Goal: Transaction & Acquisition: Subscribe to service/newsletter

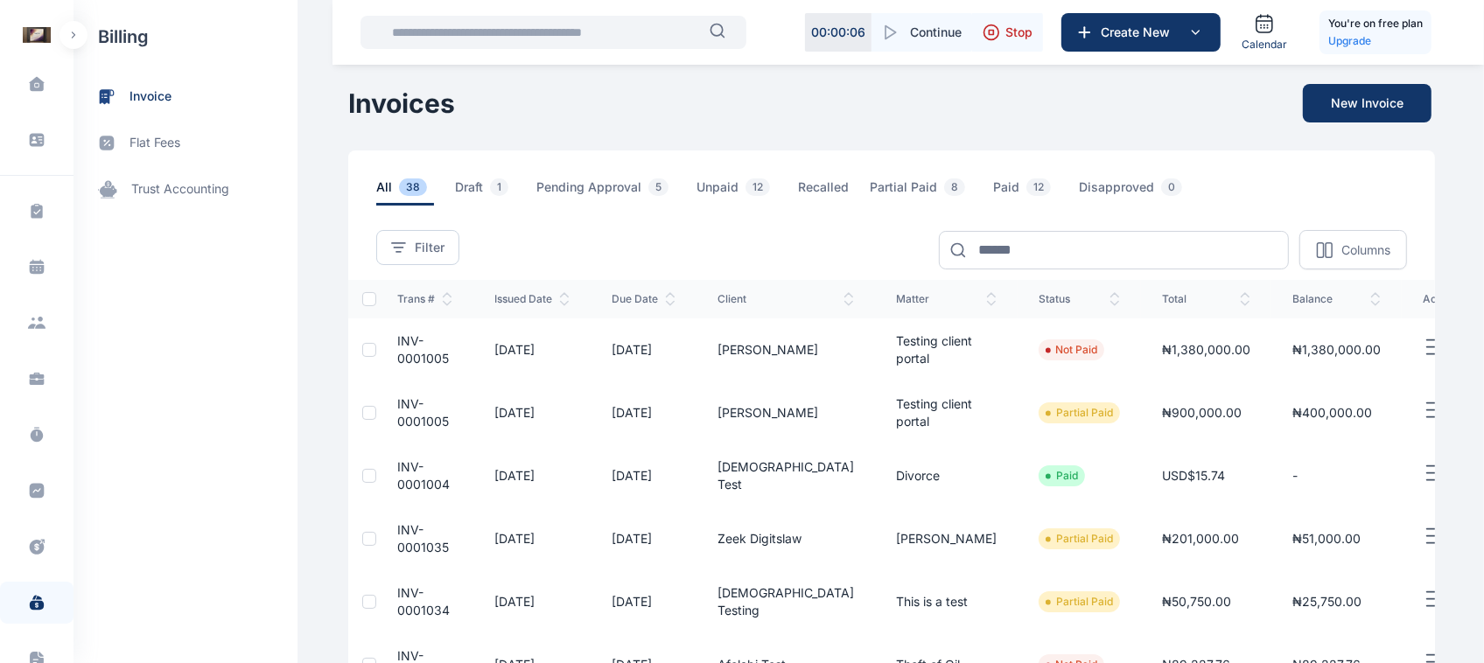
click at [70, 39] on button "button" at bounding box center [74, 35] width 28 height 28
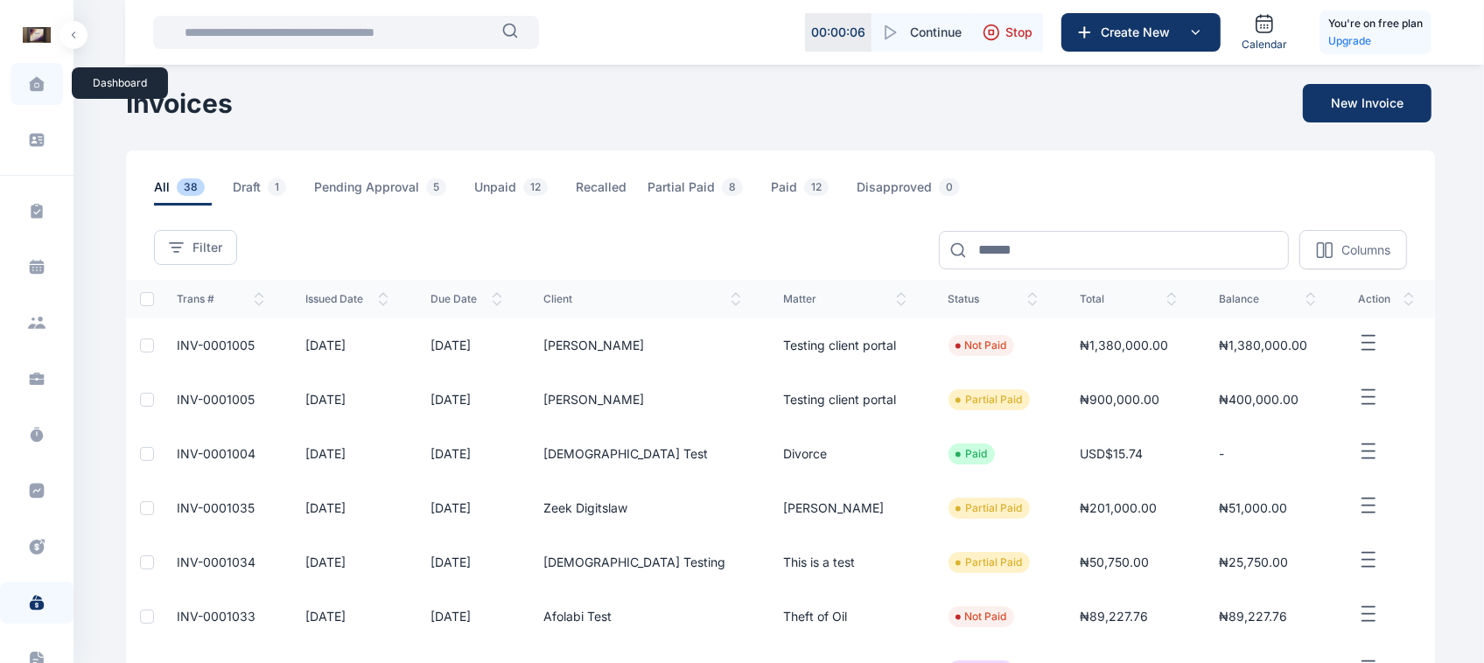
click at [31, 81] on icon at bounding box center [36, 84] width 15 height 14
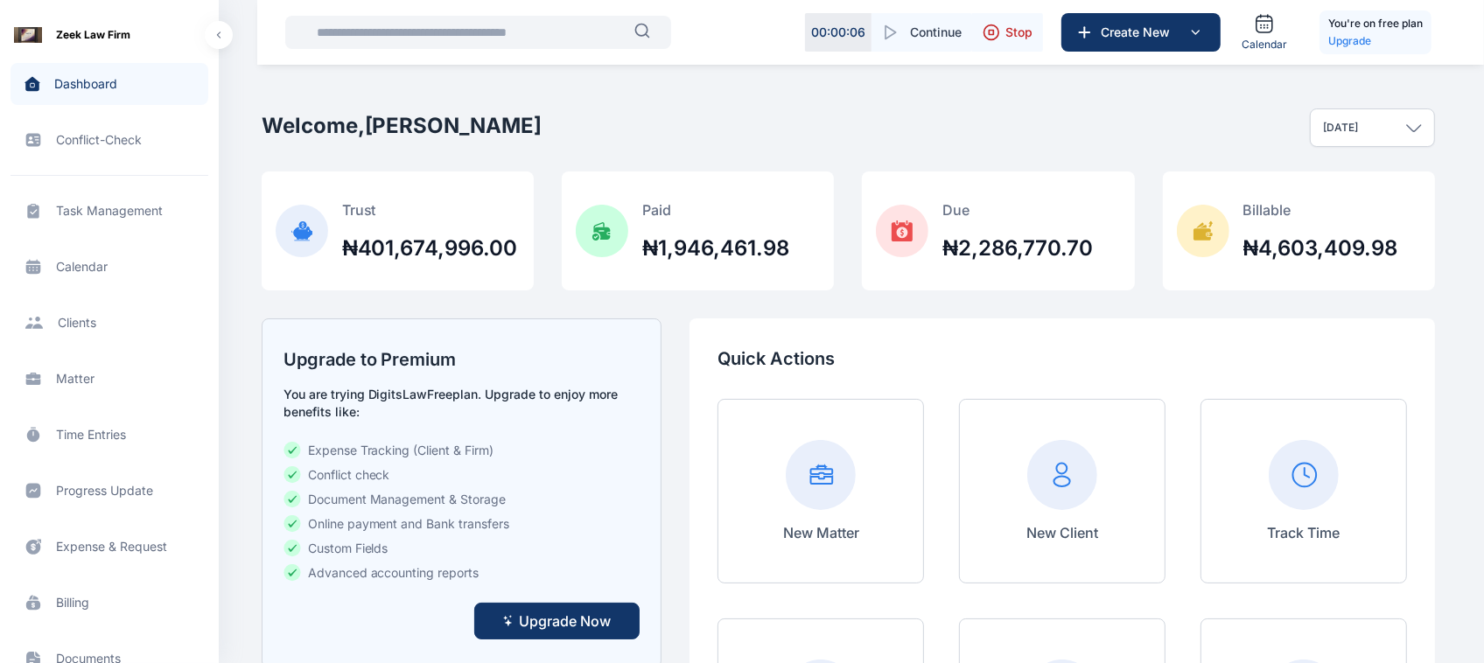
click at [567, 611] on span "Upgrade Now" at bounding box center [565, 621] width 92 height 21
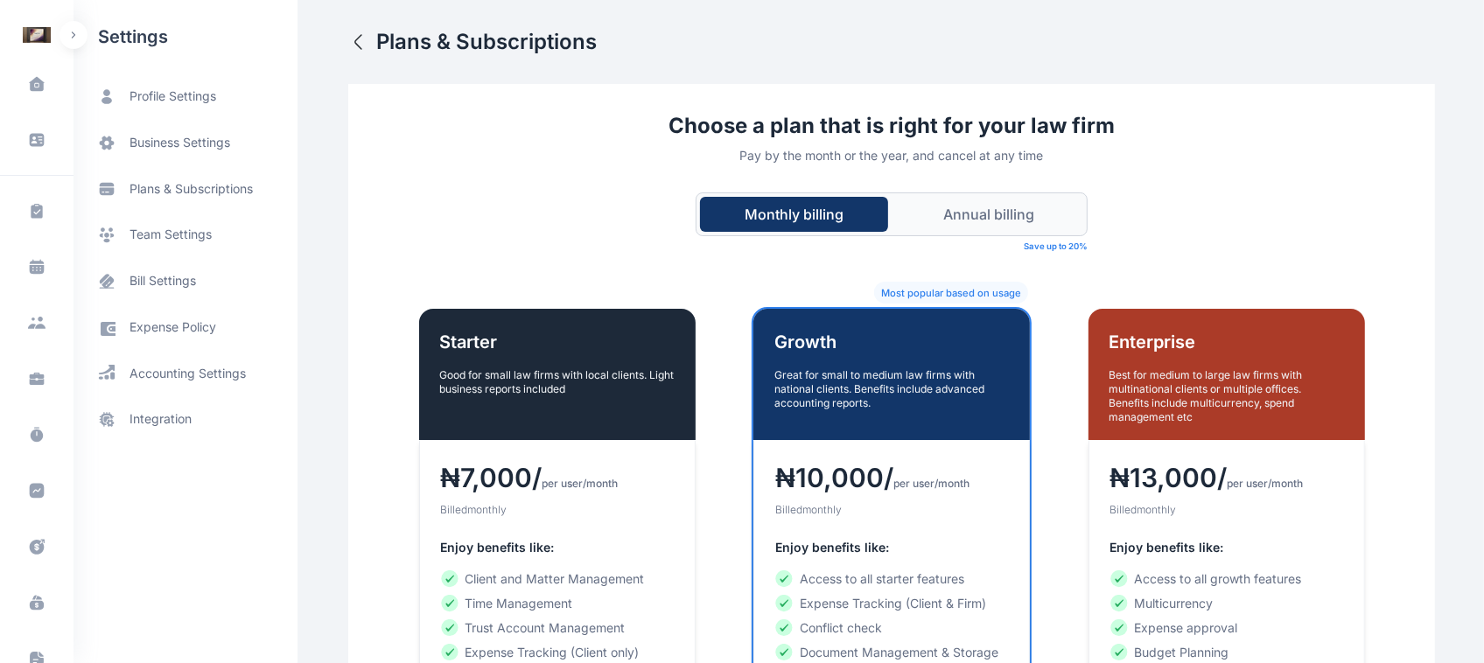
scroll to position [582, 0]
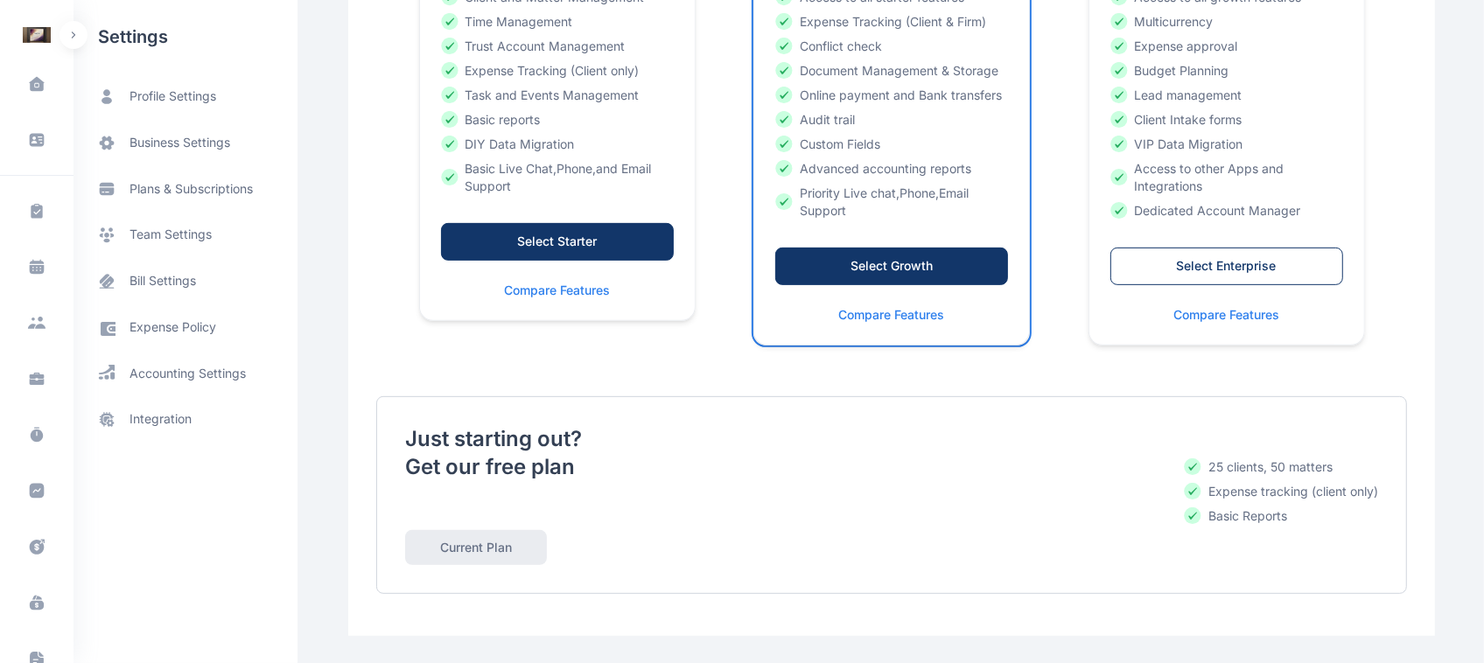
click at [620, 248] on div "Select Starter" at bounding box center [557, 242] width 196 height 18
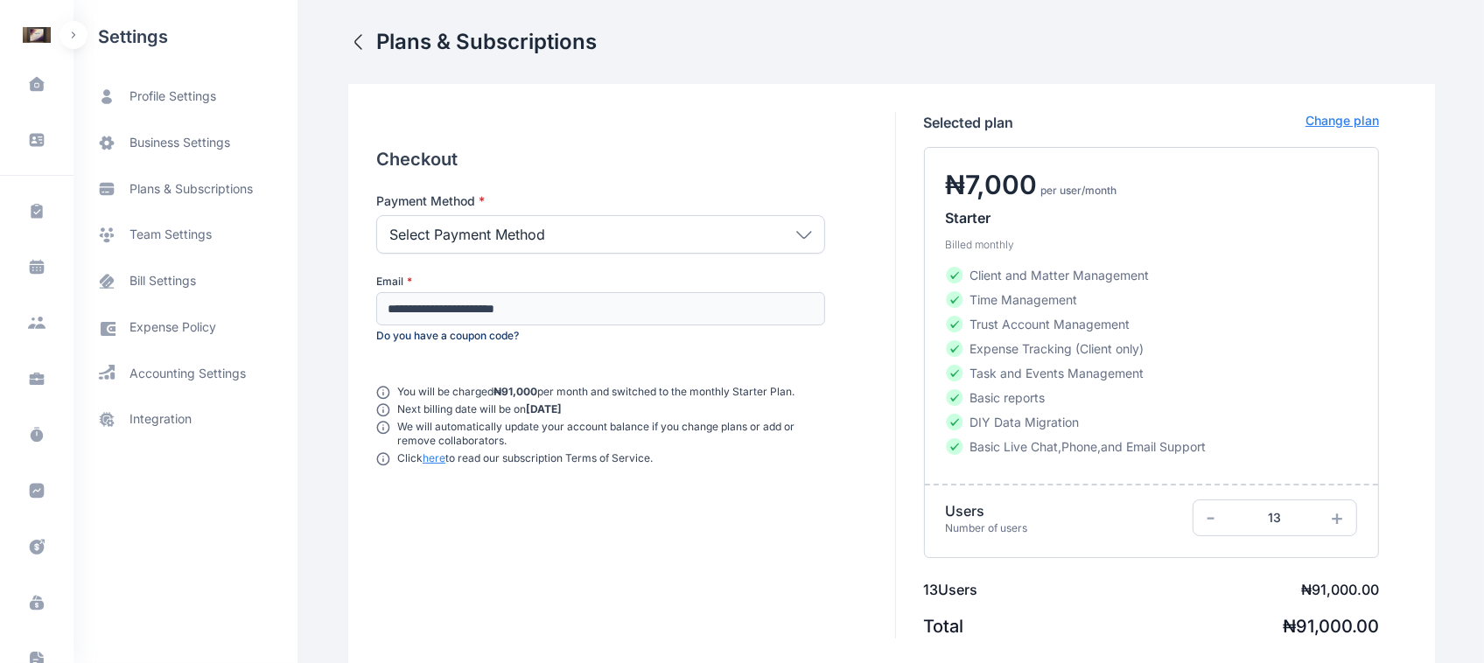
click at [666, 255] on div "**********" at bounding box center [600, 268] width 449 height 151
click at [657, 238] on div "Select Payment Method" at bounding box center [600, 234] width 449 height 39
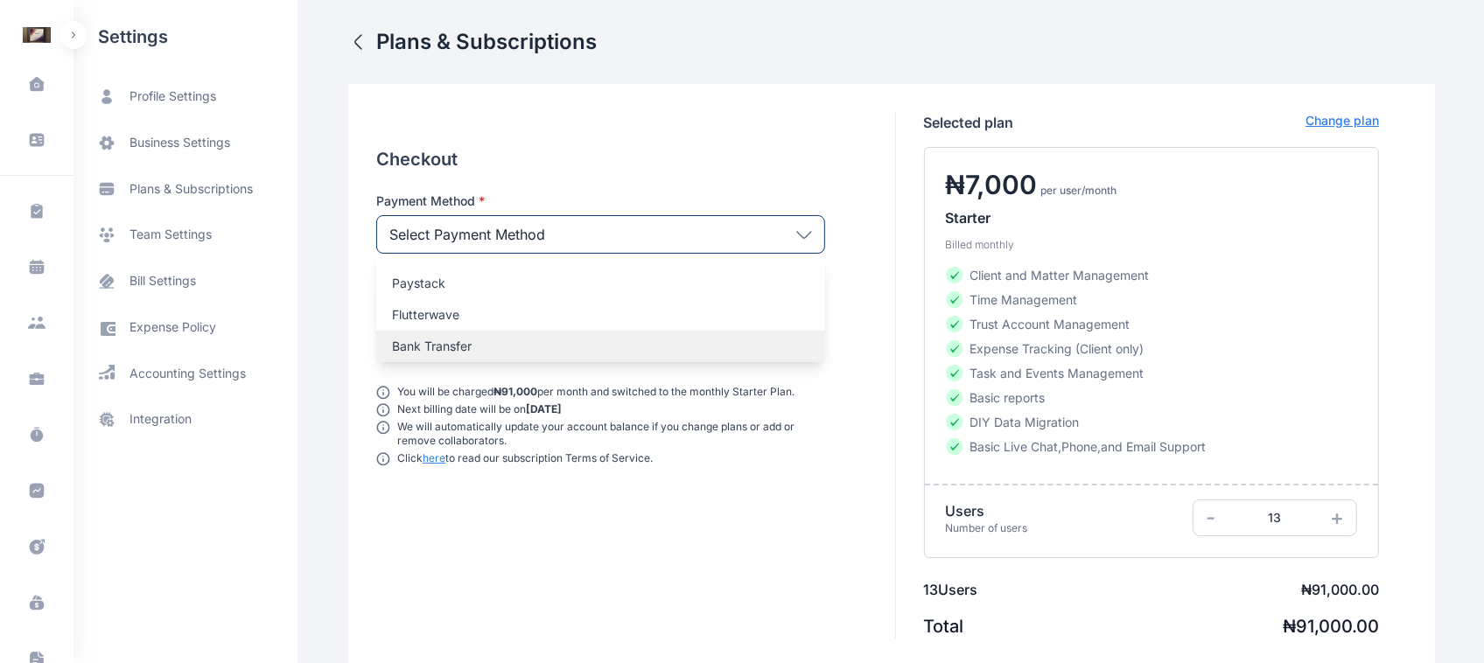
click at [604, 341] on p "Bank Transfer" at bounding box center [600, 347] width 417 height 18
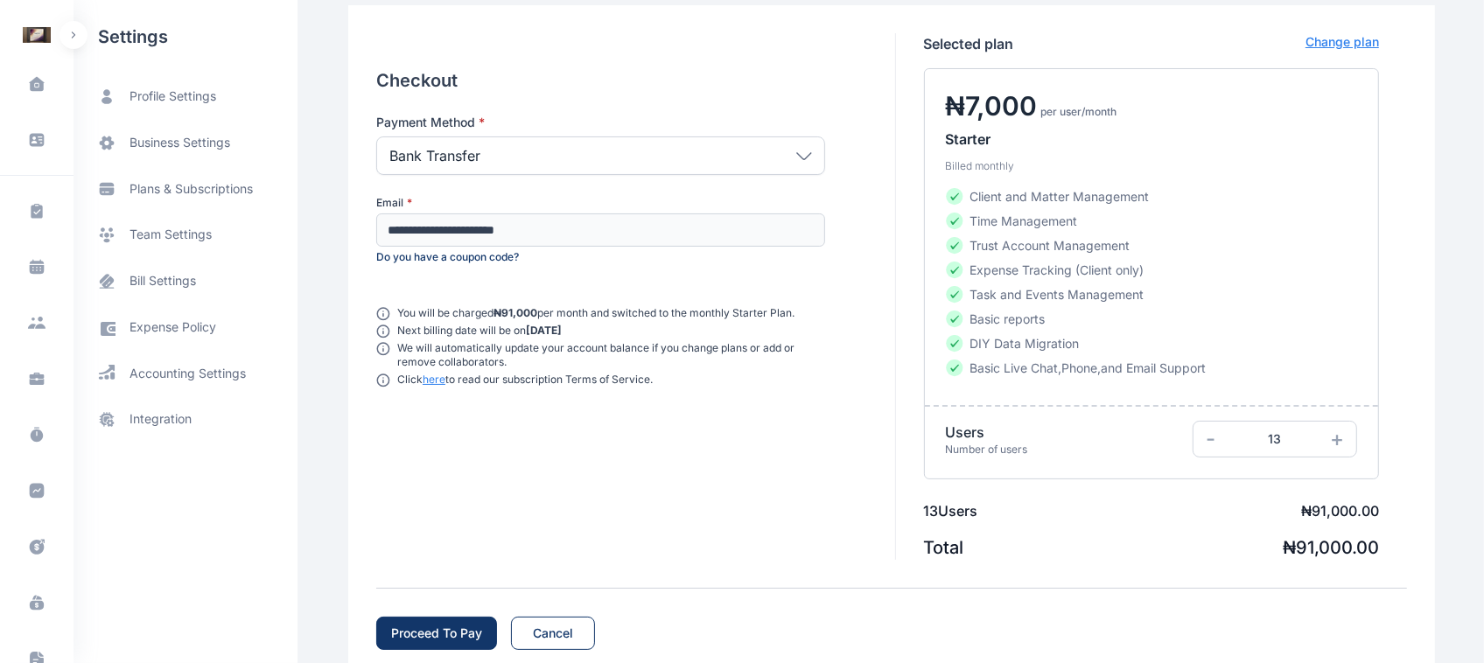
scroll to position [121, 0]
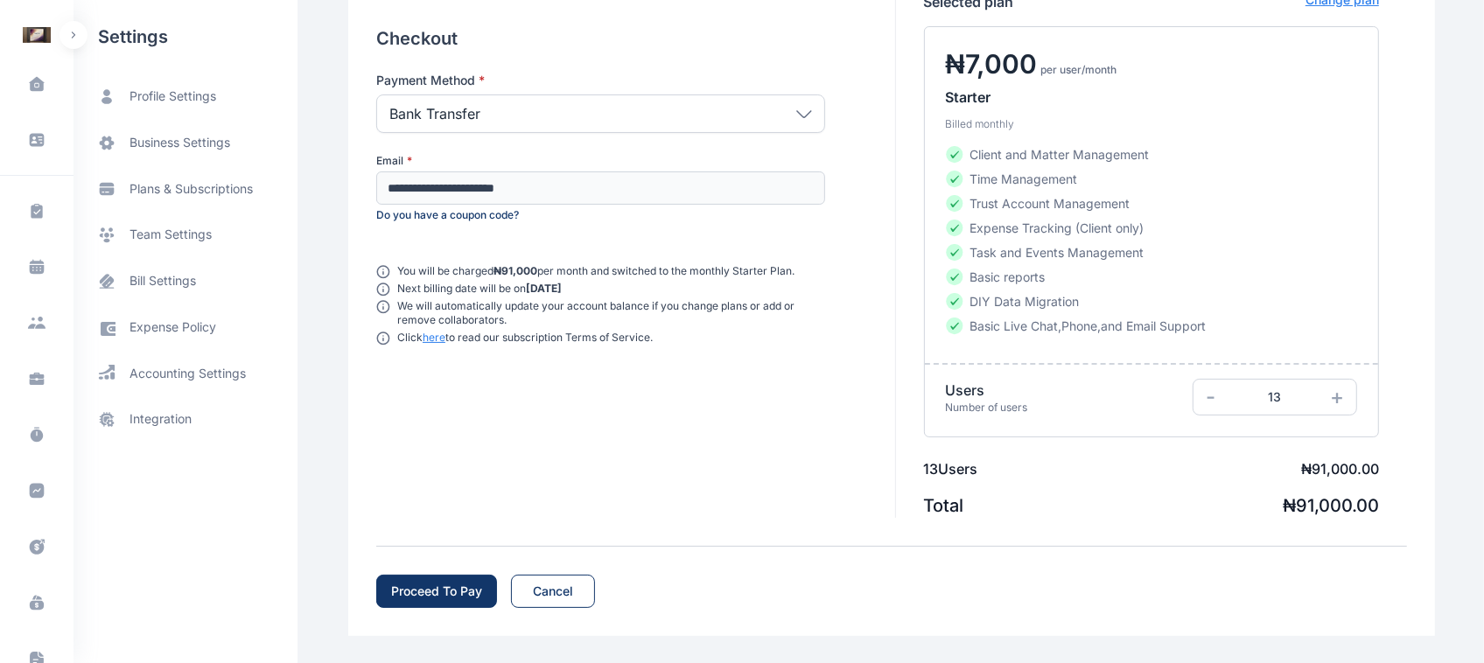
click at [433, 614] on div "**********" at bounding box center [891, 299] width 1087 height 673
click at [447, 584] on div "Proceed To Pay" at bounding box center [436, 592] width 91 height 18
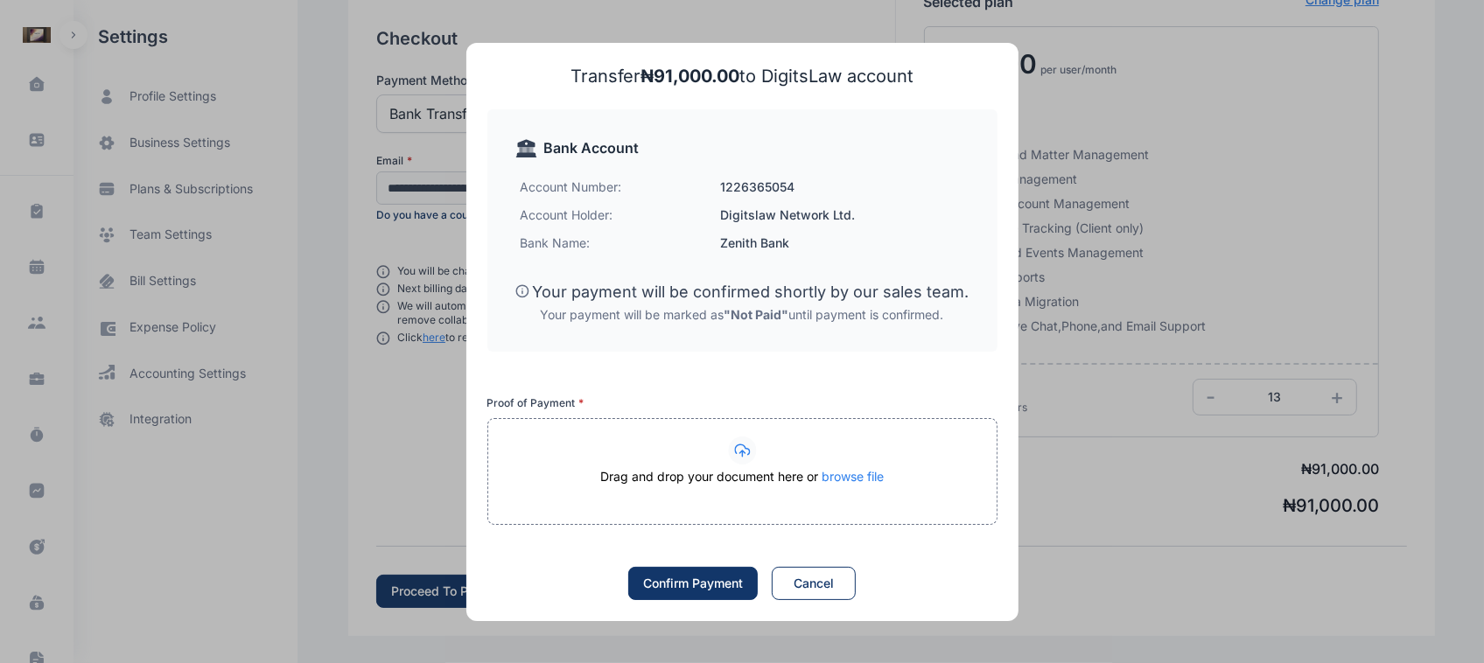
click at [724, 451] on div at bounding box center [742, 451] width 508 height 28
click at [935, 179] on h4 "1226365054" at bounding box center [842, 188] width 244 height 18
click at [709, 589] on div "Confirm Payment" at bounding box center [693, 584] width 100 height 18
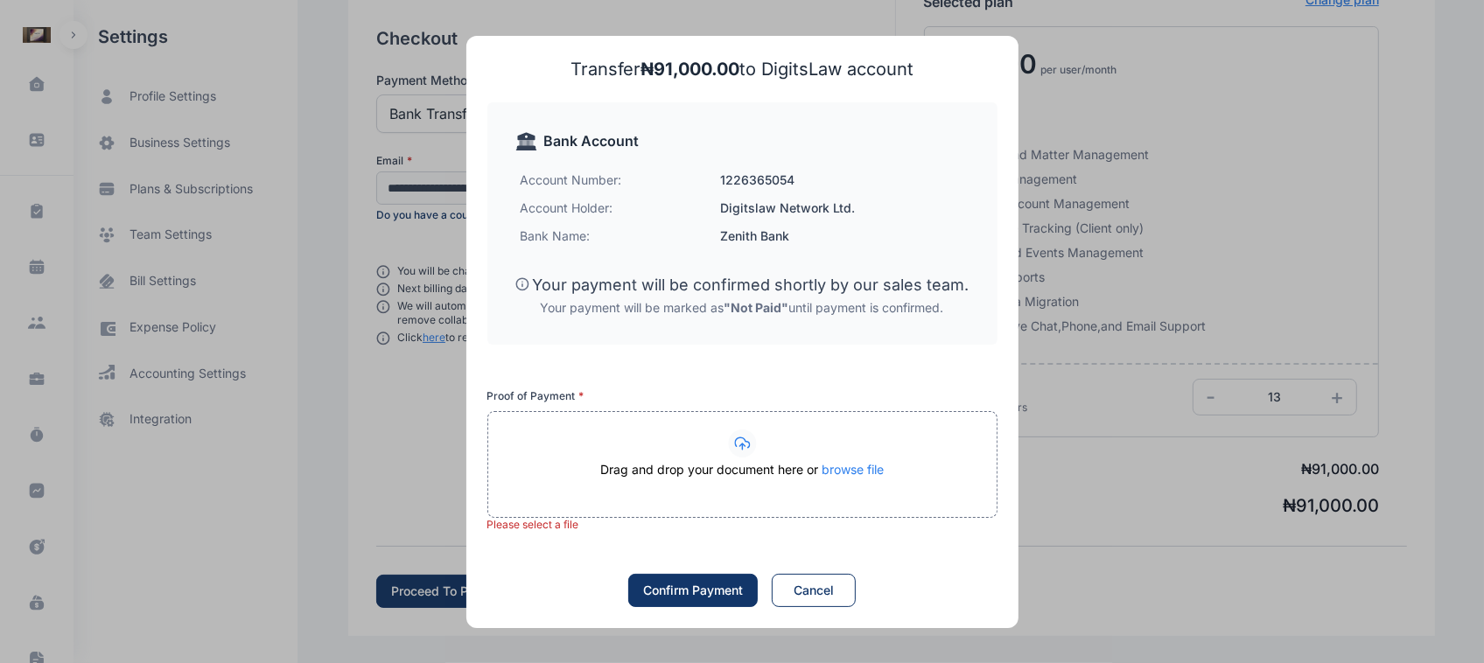
click at [711, 438] on div at bounding box center [742, 444] width 508 height 28
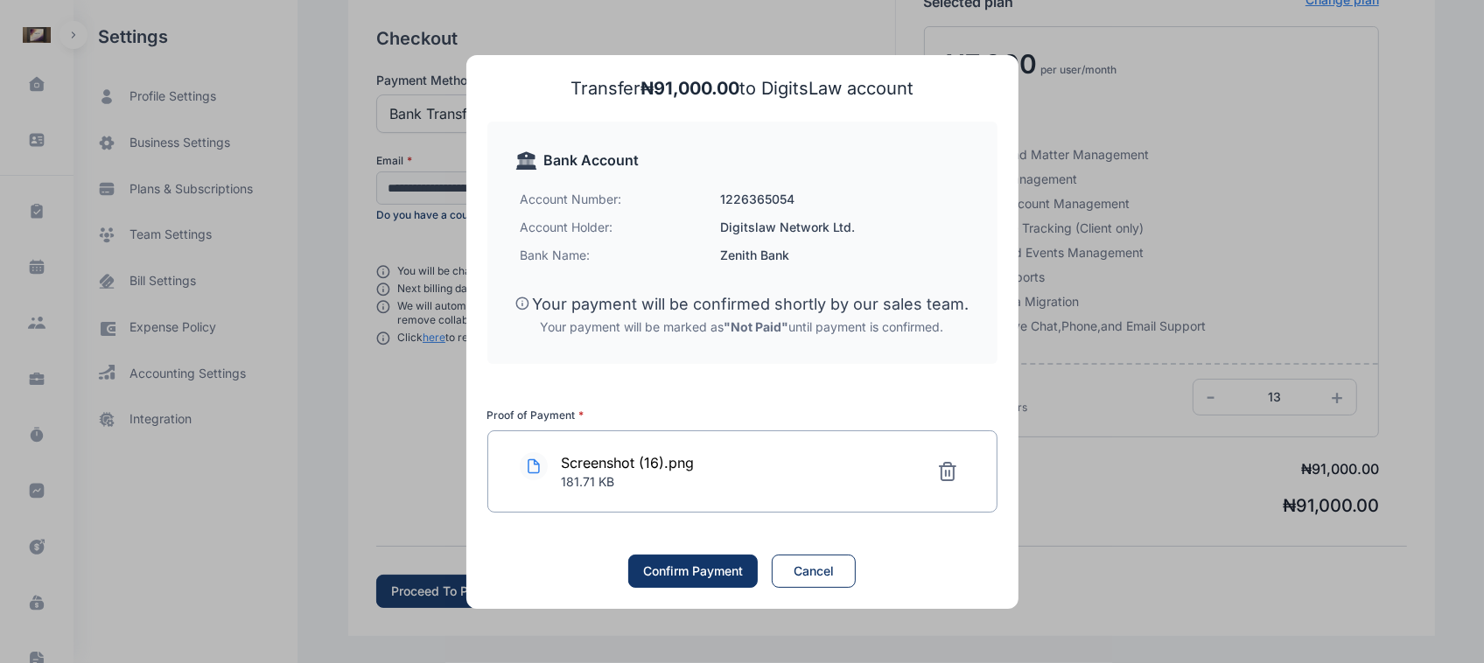
click at [702, 578] on div "Confirm Payment" at bounding box center [693, 572] width 100 height 18
drag, startPoint x: 807, startPoint y: 547, endPoint x: 819, endPoint y: 564, distance: 21.4
click at [819, 564] on div "Transfer ₦ 91,000.00 to DigitsLaw account Bank Account Account Number: [FINANCI…" at bounding box center [742, 332] width 510 height 512
click at [819, 564] on div "Cancel" at bounding box center [814, 572] width 40 height 18
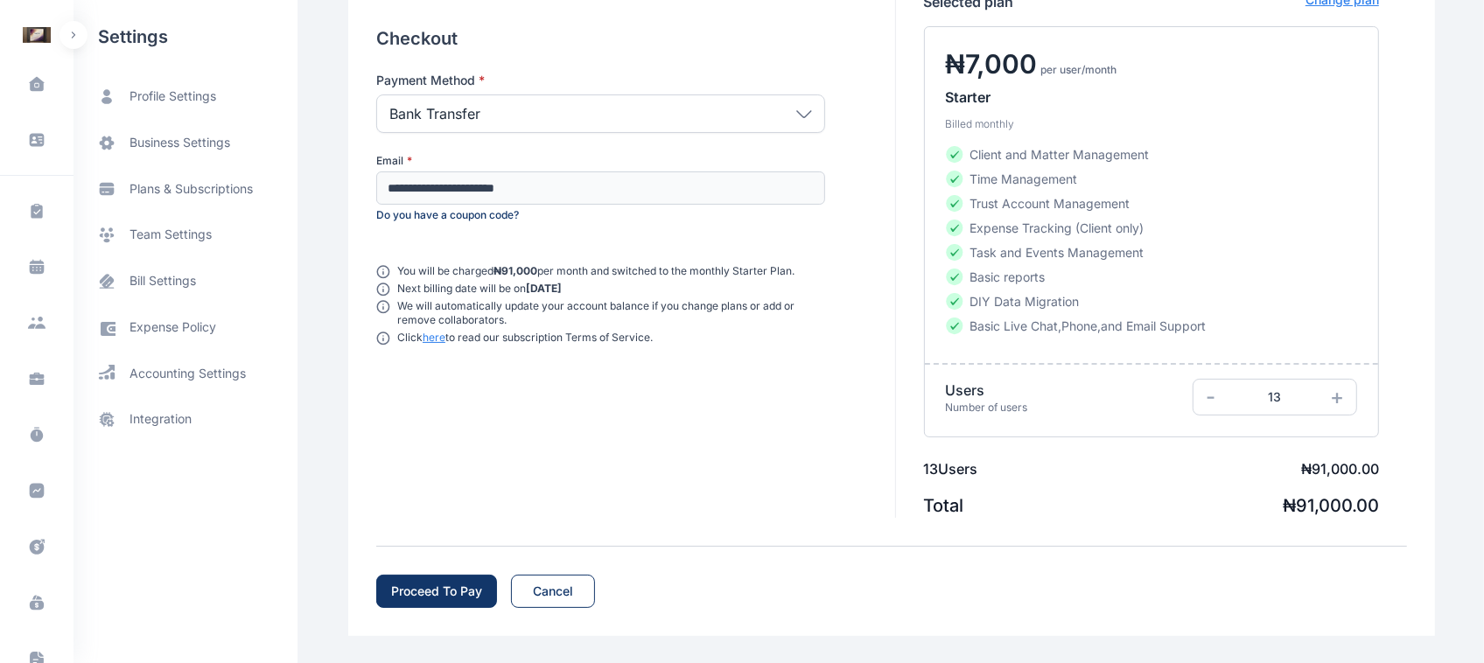
click at [1340, 398] on span "+" at bounding box center [1337, 396] width 14 height 25
click at [451, 599] on div "Proceed To Pay" at bounding box center [436, 592] width 91 height 18
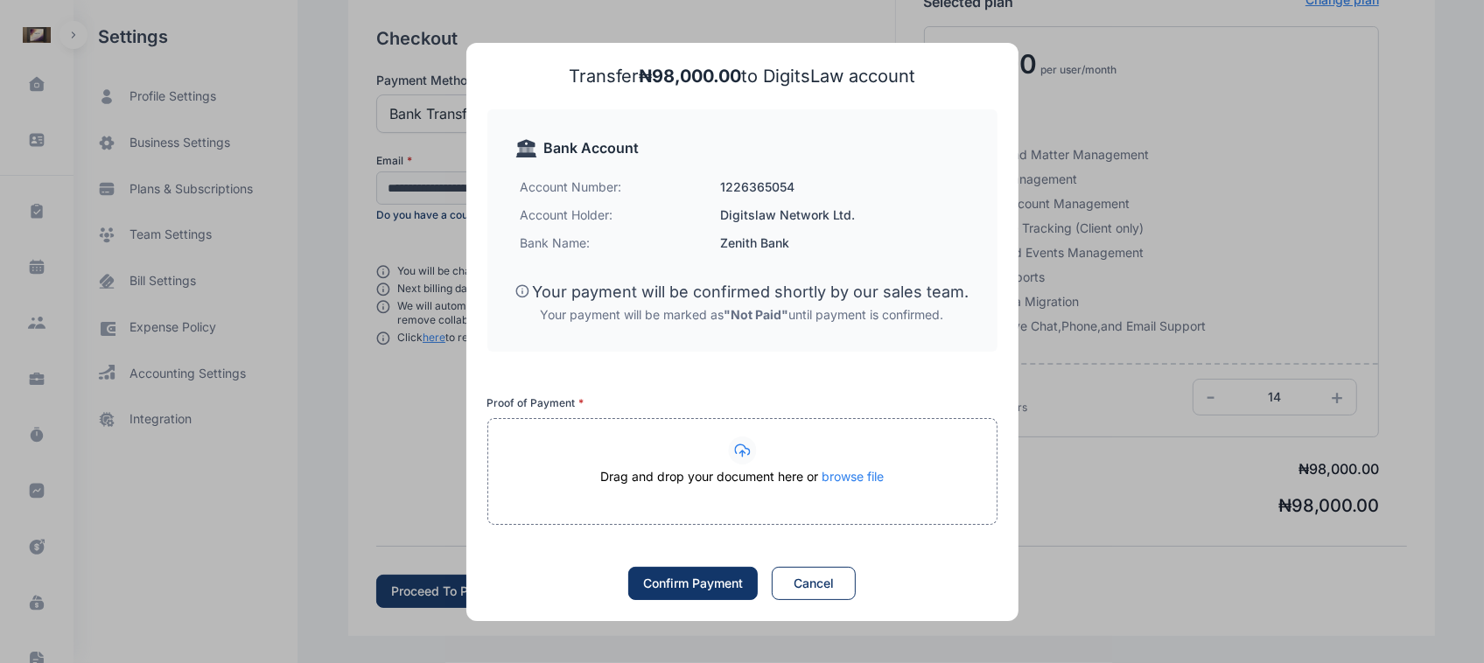
click at [762, 455] on div at bounding box center [742, 451] width 508 height 28
